Goal: Task Accomplishment & Management: Use online tool/utility

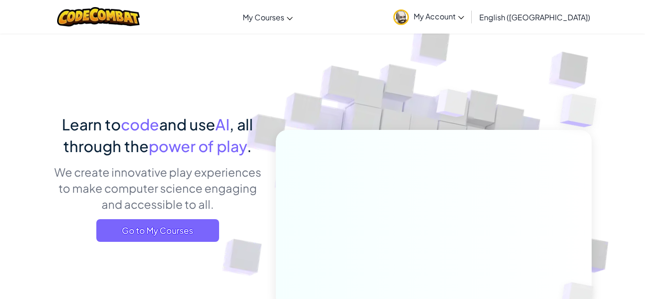
click at [464, 21] on span "My Account" at bounding box center [438, 16] width 51 height 10
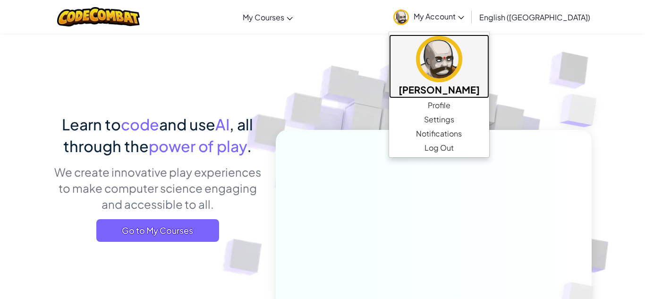
click at [462, 59] on img at bounding box center [439, 59] width 46 height 46
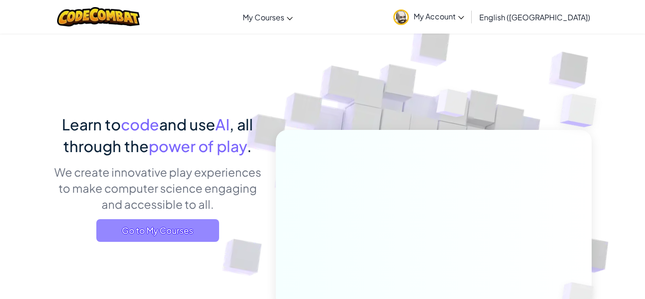
click at [195, 224] on span "Go to My Courses" at bounding box center [157, 230] width 123 height 23
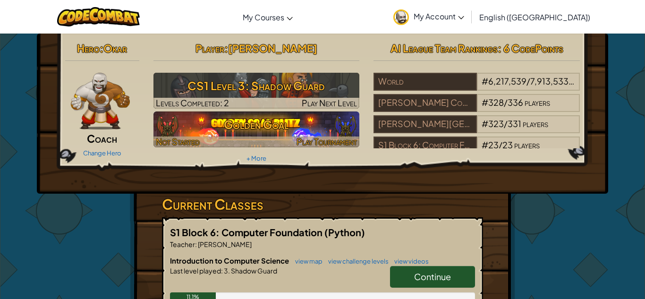
click at [245, 130] on h3 "Golden Goal" at bounding box center [256, 124] width 206 height 21
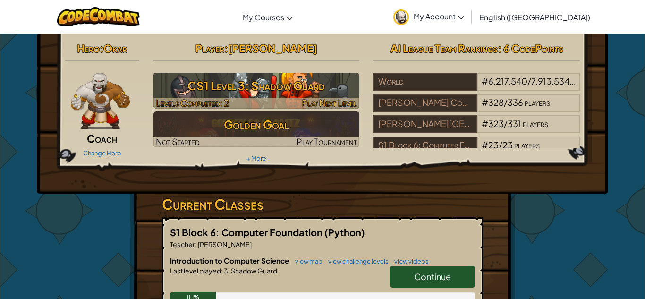
click at [208, 93] on h3 "CS1 Level 3: Shadow Guard" at bounding box center [256, 85] width 206 height 21
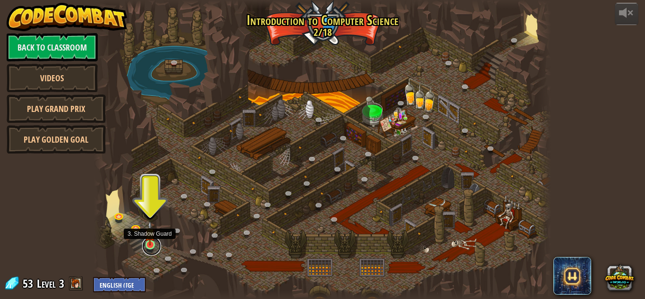
click at [152, 246] on link at bounding box center [151, 245] width 19 height 19
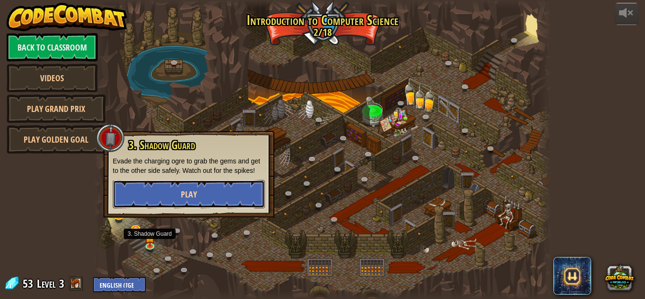
click at [207, 191] on button "Play" at bounding box center [189, 194] width 152 height 28
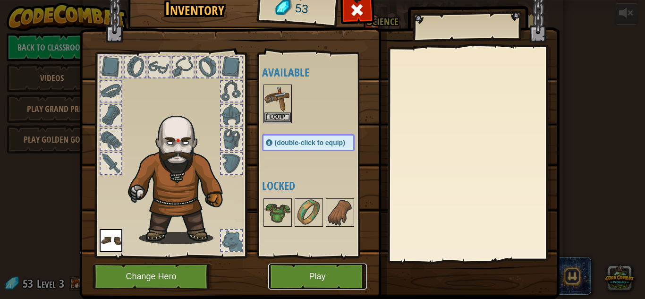
click at [316, 275] on button "Play" at bounding box center [317, 276] width 99 height 26
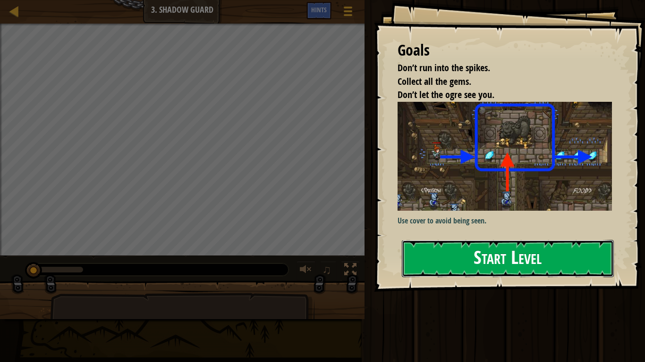
click at [532, 266] on button "Start Level" at bounding box center [508, 258] width 212 height 37
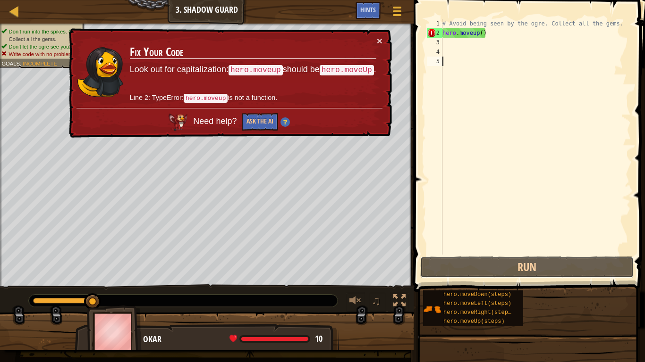
click at [532, 266] on button "Run" at bounding box center [526, 268] width 213 height 22
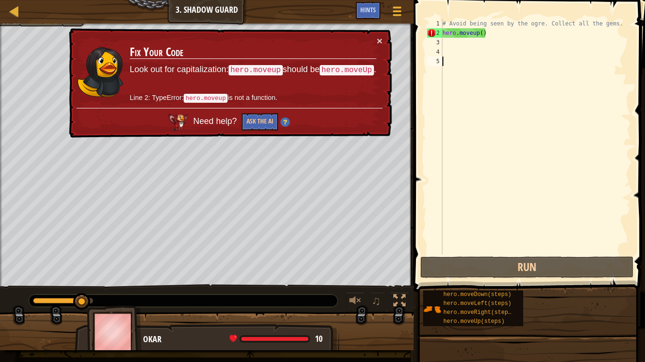
click at [482, 35] on div "# Avoid being seen by the ogre. Collect all the gems. hero . moveup ( )" at bounding box center [535, 146] width 190 height 255
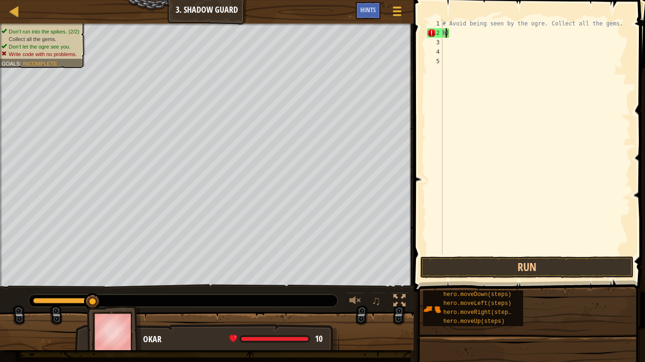
scroll to position [4, 0]
type textarea ")"
click at [483, 36] on div "# Avoid being seen by the ogre. Collect all the gems. )" at bounding box center [535, 146] width 190 height 255
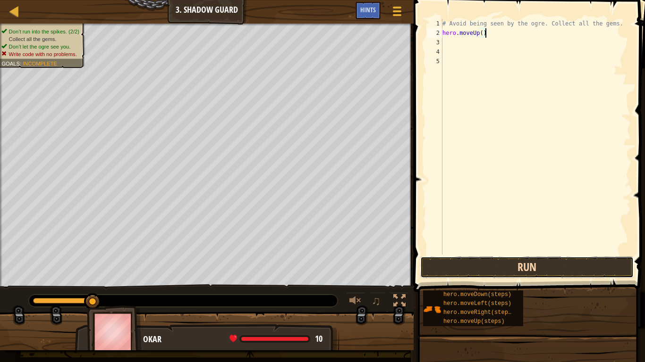
click at [532, 270] on button "Run" at bounding box center [526, 268] width 213 height 22
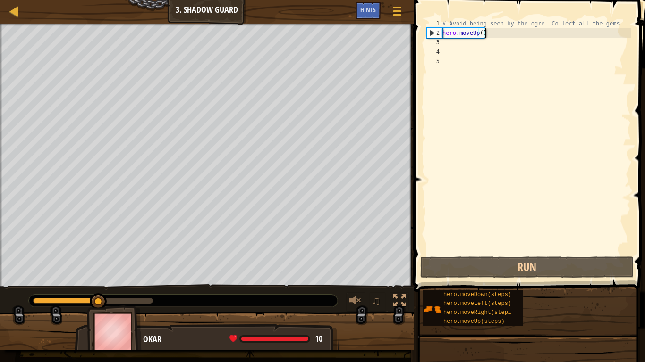
click at [480, 32] on div "# Avoid being seen by the ogre. Collect all the gems. hero . moveUp ( )" at bounding box center [535, 146] width 190 height 255
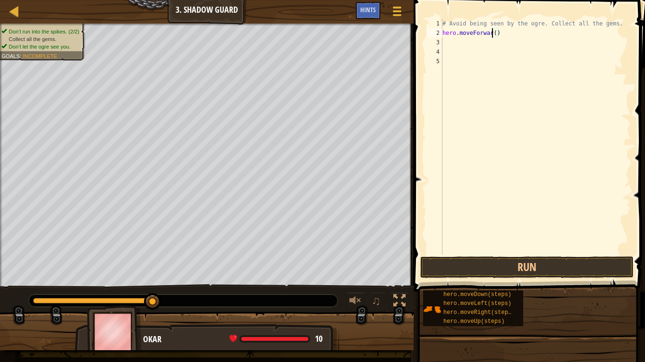
scroll to position [4, 8]
click at [518, 263] on button "Run" at bounding box center [526, 268] width 213 height 22
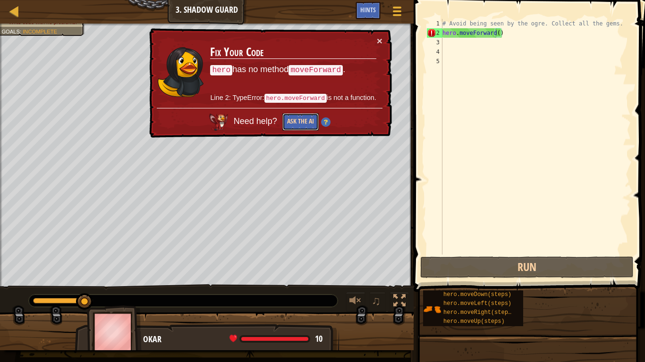
click at [300, 124] on button "Ask the AI" at bounding box center [300, 121] width 36 height 17
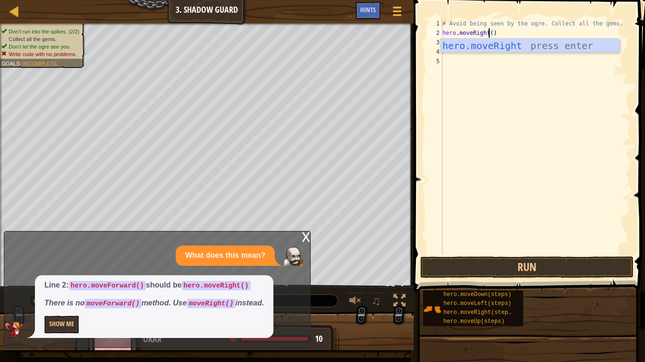
scroll to position [4, 6]
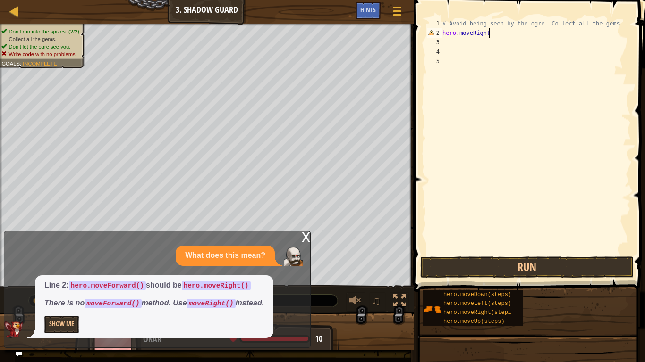
type textarea "hero.moveRight()"
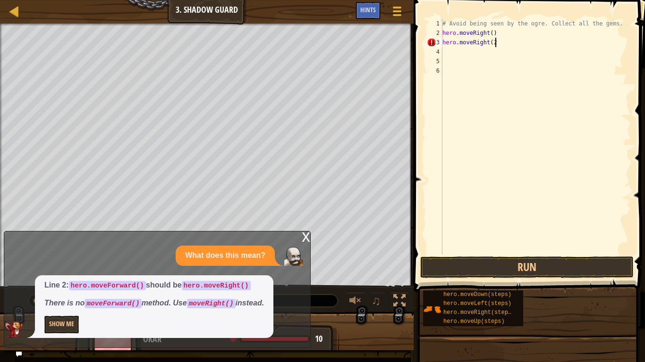
scroll to position [4, 8]
type textarea "hero.moveRight(2)"
click at [438, 258] on button "Run" at bounding box center [526, 268] width 213 height 22
